Goal: Check status: Check status

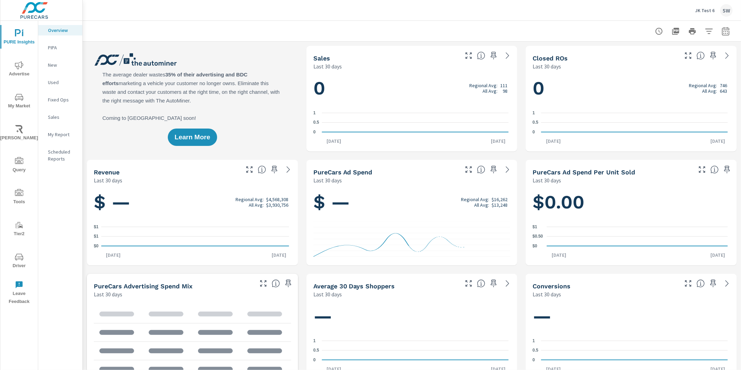
scroll to position [0, 0]
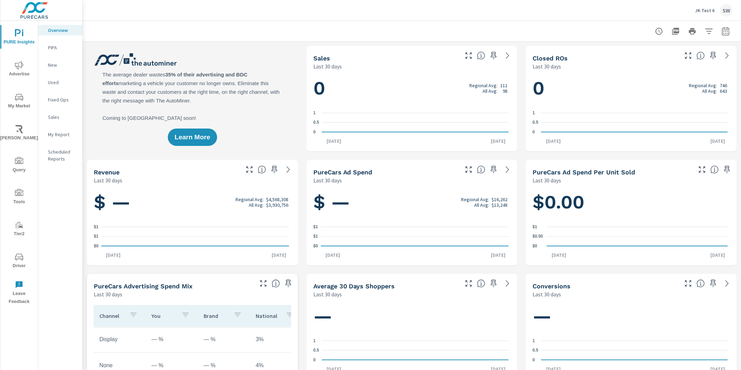
click at [703, 8] on p "JK Test 6" at bounding box center [704, 10] width 19 height 6
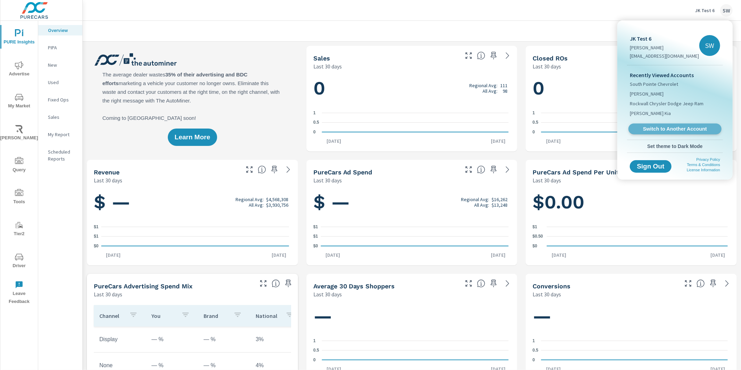
click at [674, 128] on span "Switch to Another Account" at bounding box center [674, 129] width 85 height 7
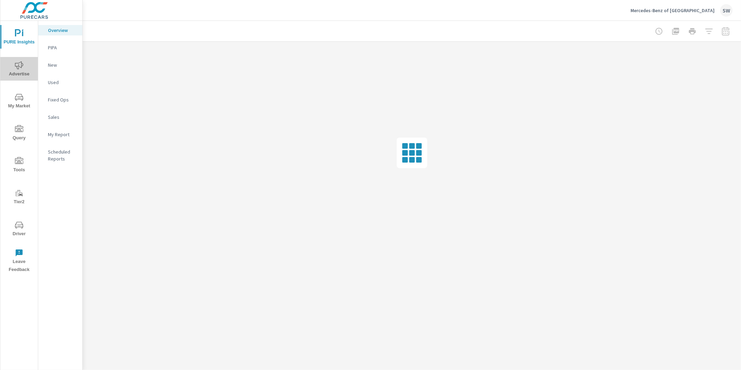
click at [18, 68] on icon "nav menu" at bounding box center [19, 65] width 8 height 8
click at [52, 61] on p "PMAX" at bounding box center [62, 64] width 29 height 7
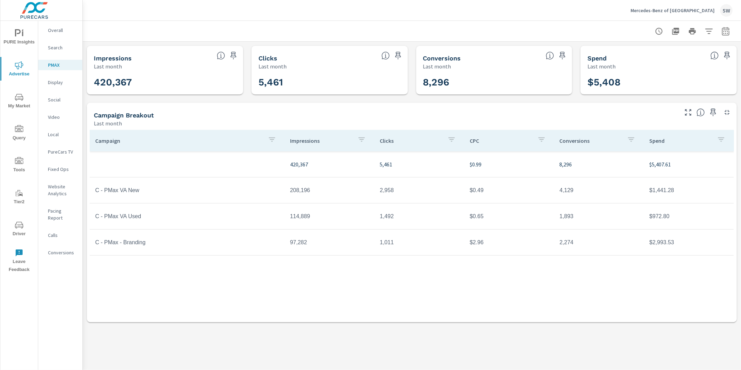
click at [730, 31] on button "button" at bounding box center [725, 31] width 14 height 14
select select "Last month"
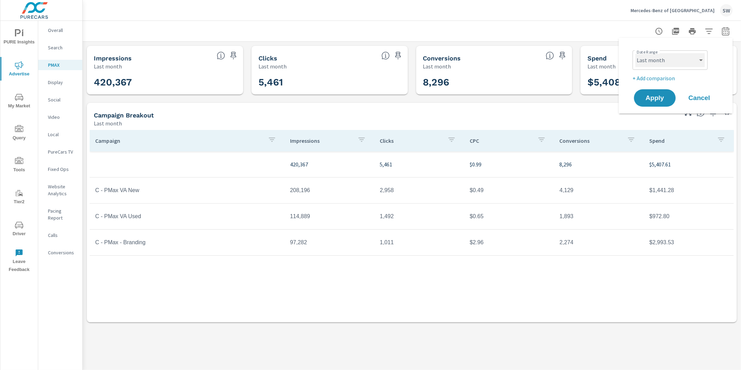
click at [645, 64] on select "Custom Yesterday Last week Last 7 days Last 14 days Last 30 days Last 45 days L…" at bounding box center [669, 60] width 69 height 14
click at [653, 76] on p "+ Add comparison" at bounding box center [676, 78] width 89 height 8
select select "Previous period"
click at [654, 114] on span "Apply" at bounding box center [654, 117] width 28 height 7
